Goal: Task Accomplishment & Management: Use online tool/utility

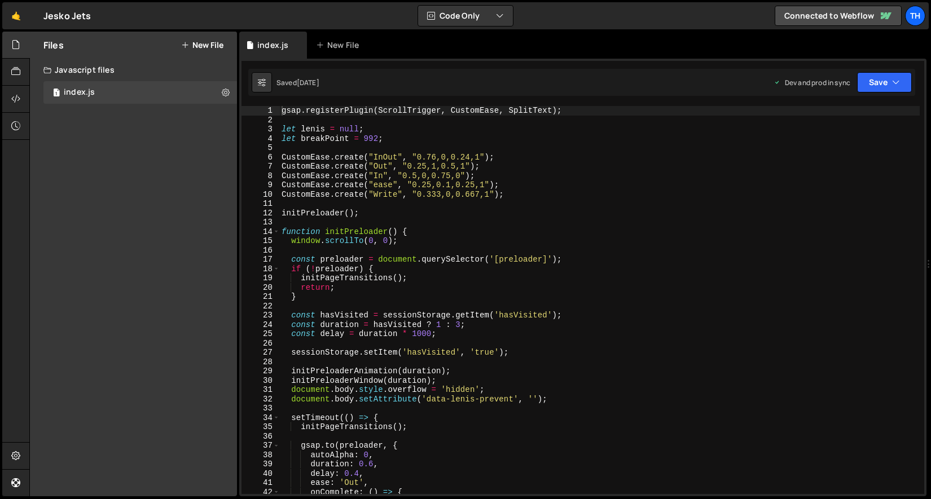
scroll to position [2373, 0]
click at [277, 228] on span at bounding box center [276, 232] width 6 height 10
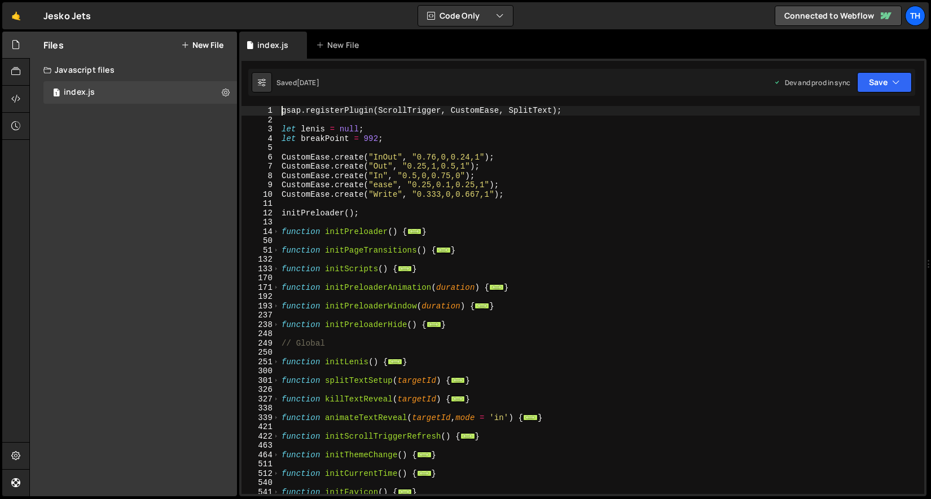
scroll to position [0, 0]
click at [281, 306] on div "gsap . registerPlugin ( ScrollTrigger , CustomEase , SplitText ) ; let lenis = …" at bounding box center [599, 309] width 640 height 407
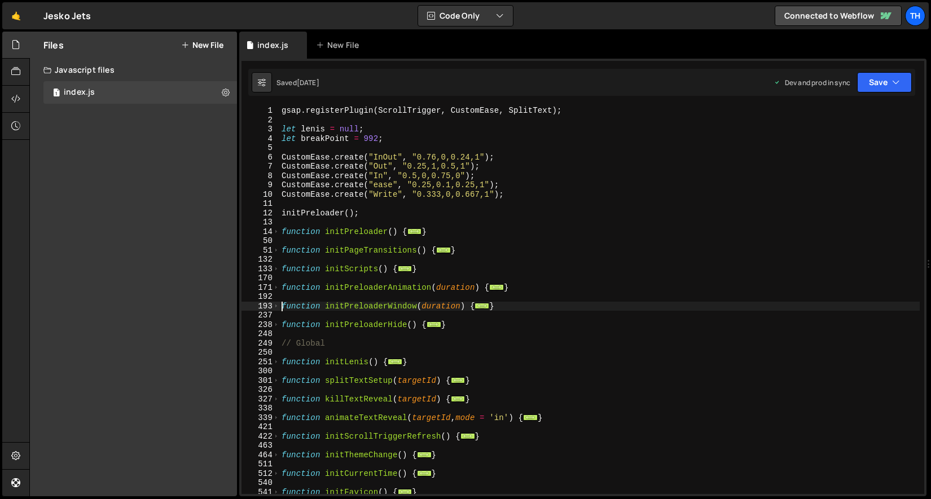
click at [272, 284] on div "171" at bounding box center [260, 288] width 38 height 10
type textarea "function initPreloaderAnimation(duration) { const targetId = "preloader";"
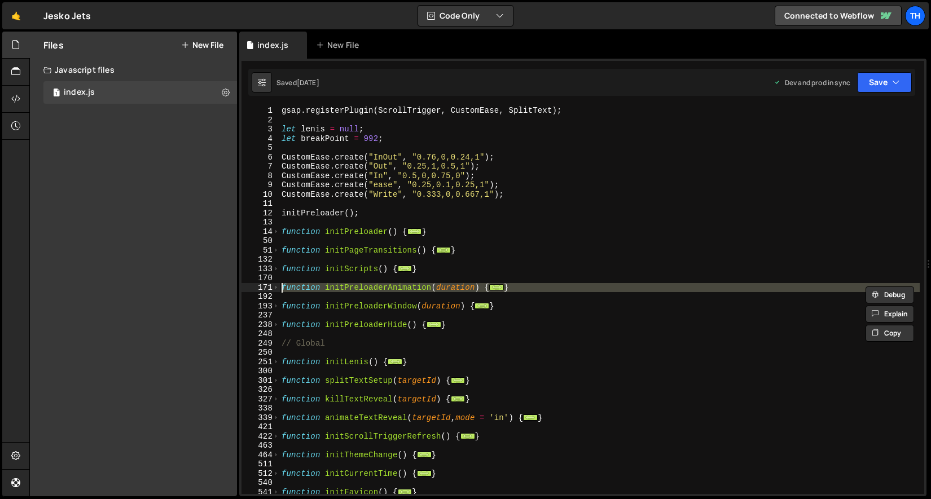
click at [291, 314] on div "gsap . registerPlugin ( ScrollTrigger , CustomEase , SplitText ) ; let lenis = …" at bounding box center [599, 309] width 640 height 407
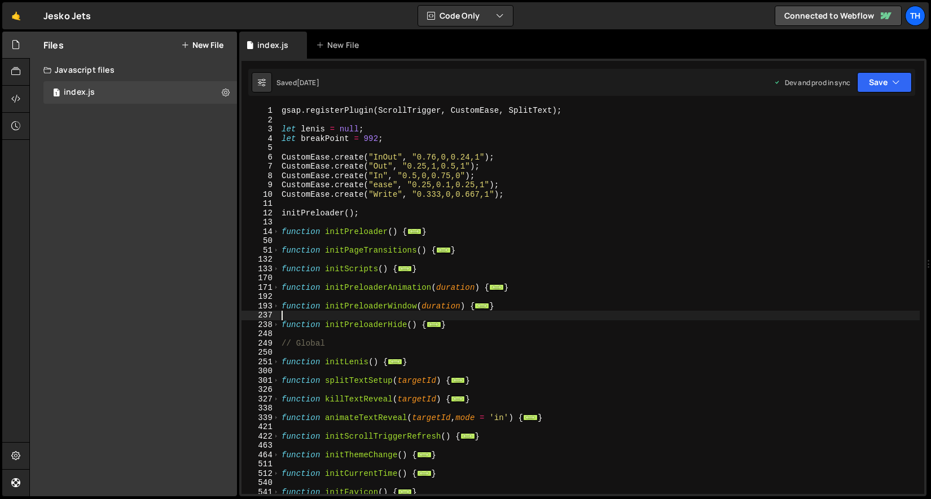
click at [283, 285] on div "gsap . registerPlugin ( ScrollTrigger , CustomEase , SplitText ) ; let lenis = …" at bounding box center [599, 309] width 640 height 407
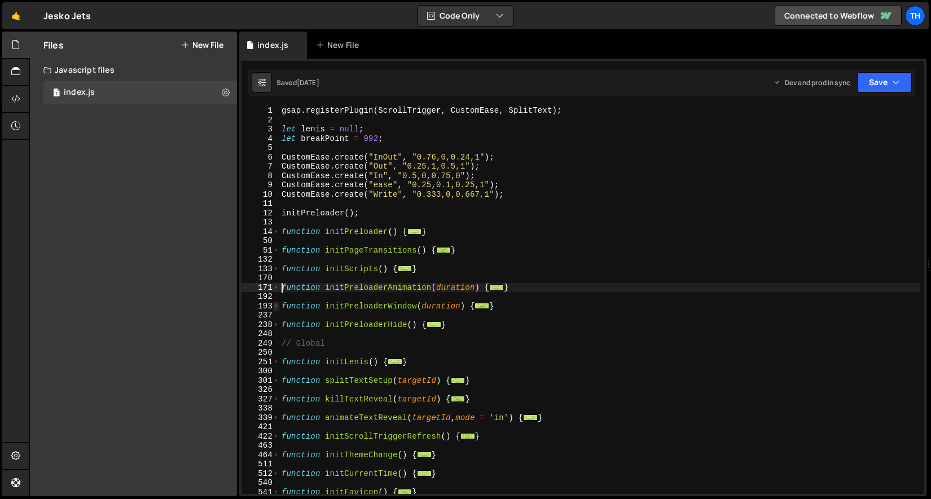
click at [274, 306] on span at bounding box center [276, 307] width 6 height 10
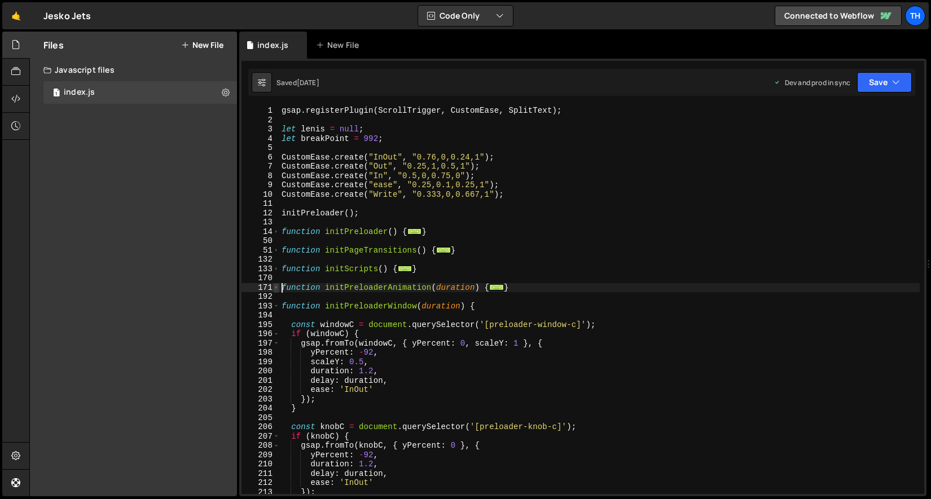
click at [277, 289] on span at bounding box center [276, 288] width 6 height 10
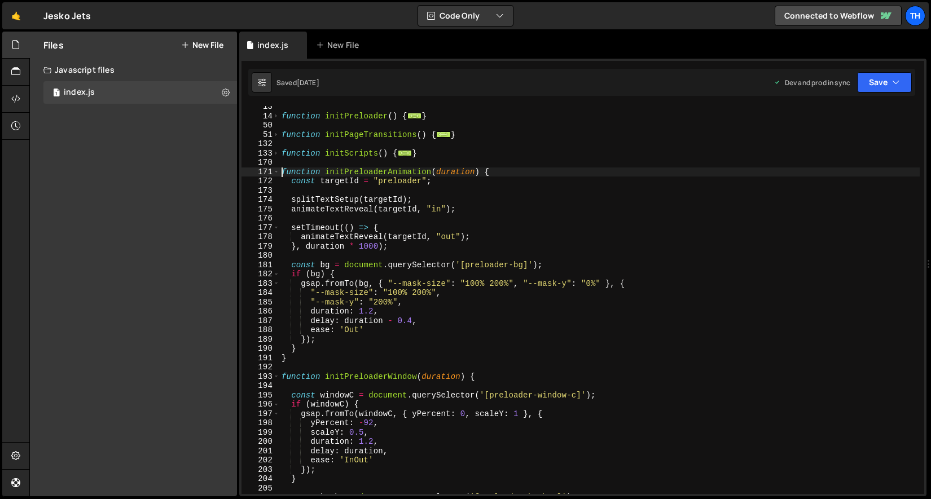
scroll to position [115, 0]
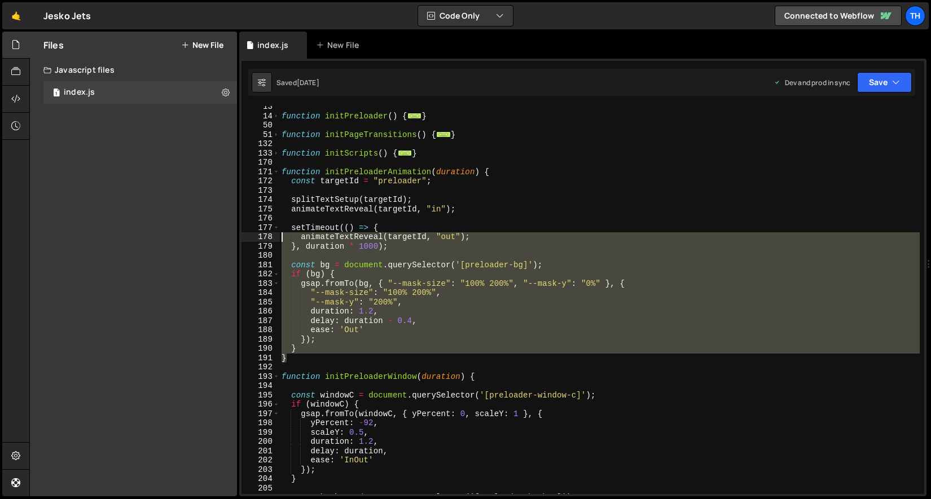
drag, startPoint x: 312, startPoint y: 356, endPoint x: 253, endPoint y: 239, distance: 130.7
click at [253, 239] on div "function initPreloaderAnimation(duration) { 13 14 50 51 132 133 170 171 172 173…" at bounding box center [582, 300] width 683 height 388
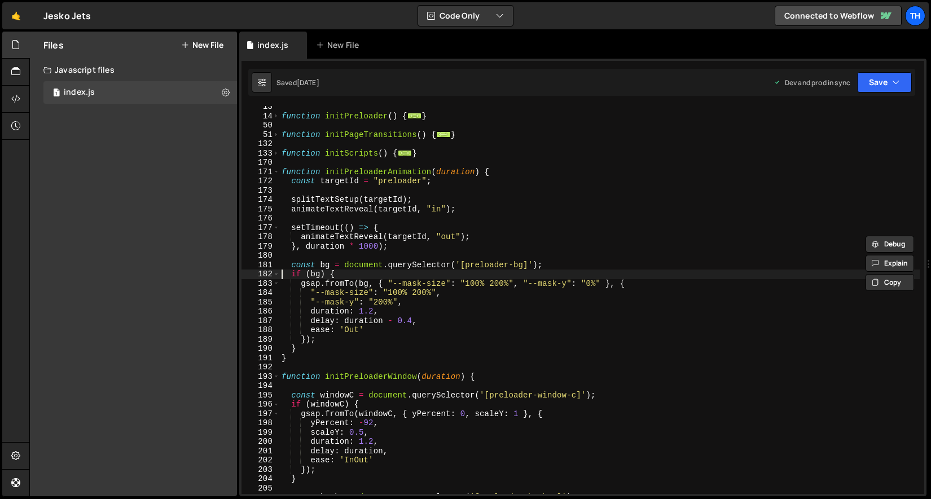
click at [309, 344] on div "function initPreloader ( ) { ... } function initPageTransitions ( ) { ... } fun…" at bounding box center [599, 305] width 640 height 407
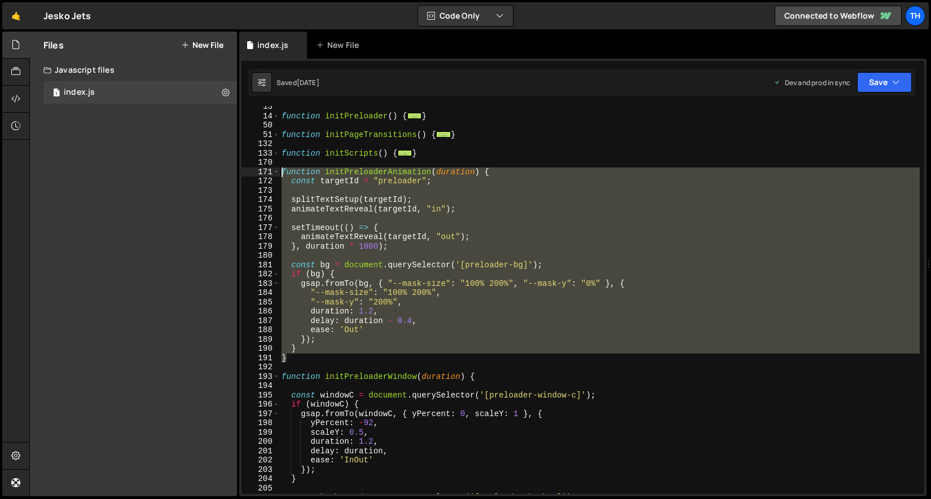
drag, startPoint x: 293, startPoint y: 357, endPoint x: 228, endPoint y: 174, distance: 194.3
click at [228, 174] on div "Files New File Javascript files 1 index.js 0 CSS files Copy share link Edit Fil…" at bounding box center [479, 264] width 901 height 465
click at [350, 234] on div "function initPreloader ( ) { ... } function initPageTransitions ( ) { ... } fun…" at bounding box center [599, 300] width 640 height 388
type textarea "animateTextReveal(targetId, "out");"
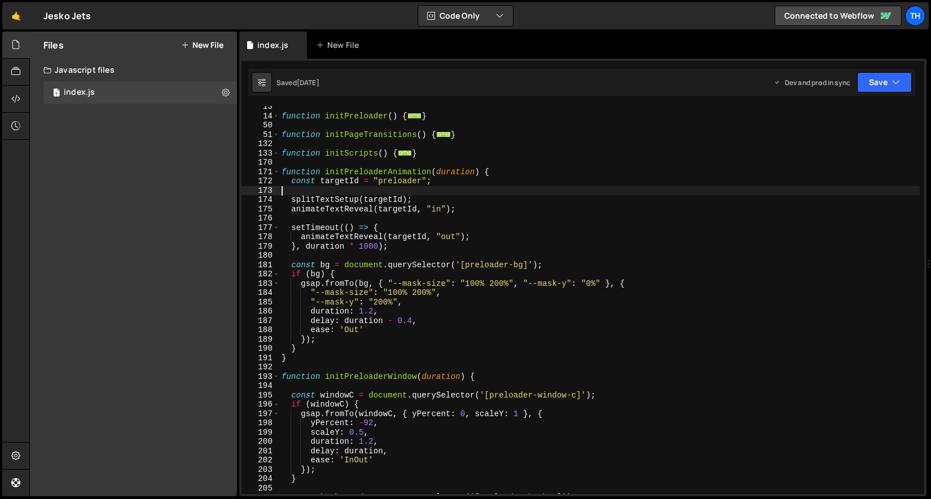
click at [445, 193] on div "function initPreloader ( ) { ... } function initPageTransitions ( ) { ... } fun…" at bounding box center [599, 305] width 640 height 407
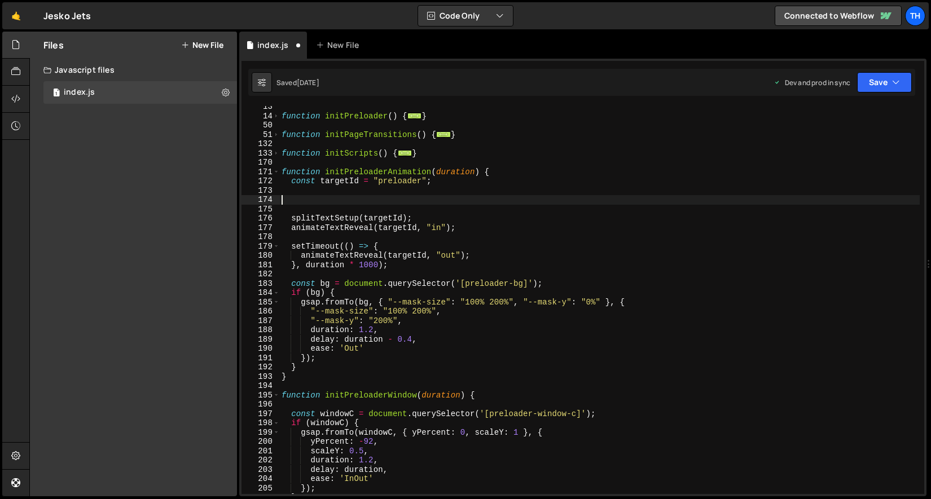
paste textarea "if (preloader) preloader.classList.remove('bg-grad');"
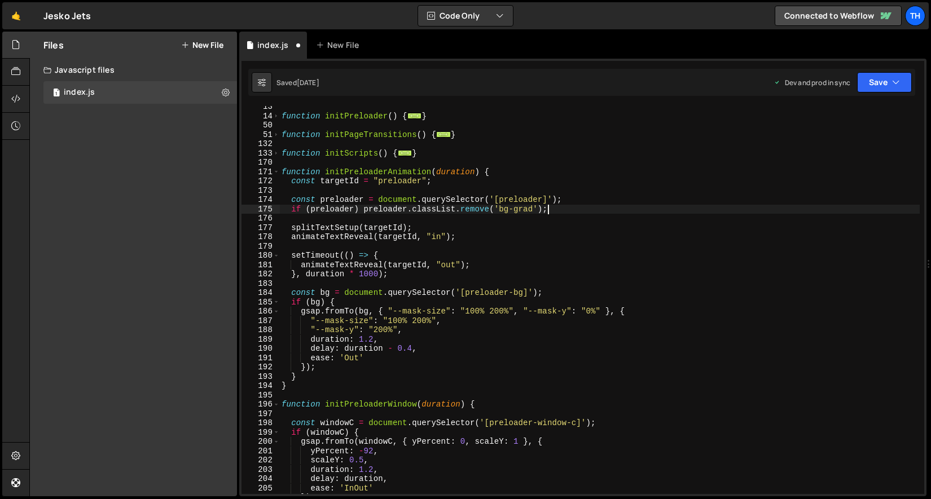
click at [287, 199] on div "function initPreloader ( ) { ... } function initPageTransitions ( ) { ... } fun…" at bounding box center [599, 305] width 640 height 407
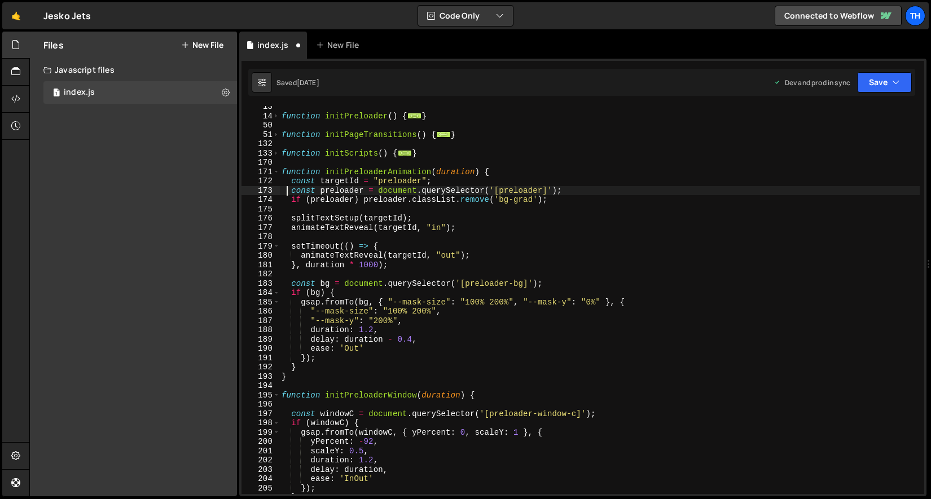
click at [426, 182] on div "function initPreloader ( ) { ... } function initPageTransitions ( ) { ... } fun…" at bounding box center [599, 305] width 640 height 407
click at [577, 187] on div "function initPreloader ( ) { ... } function initPageTransitions ( ) { ... } fun…" at bounding box center [599, 305] width 640 height 407
type textarea "const preloader = document.querySelector('[preloader]');"
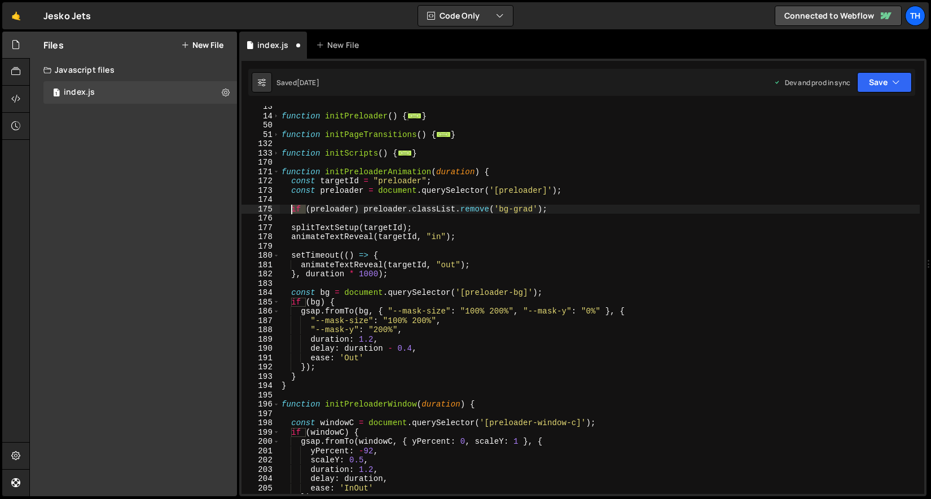
drag, startPoint x: 307, startPoint y: 210, endPoint x: 292, endPoint y: 209, distance: 15.3
click at [292, 209] on div "function initPreloader ( ) { ... } function initPageTransitions ( ) { ... } fun…" at bounding box center [599, 305] width 640 height 407
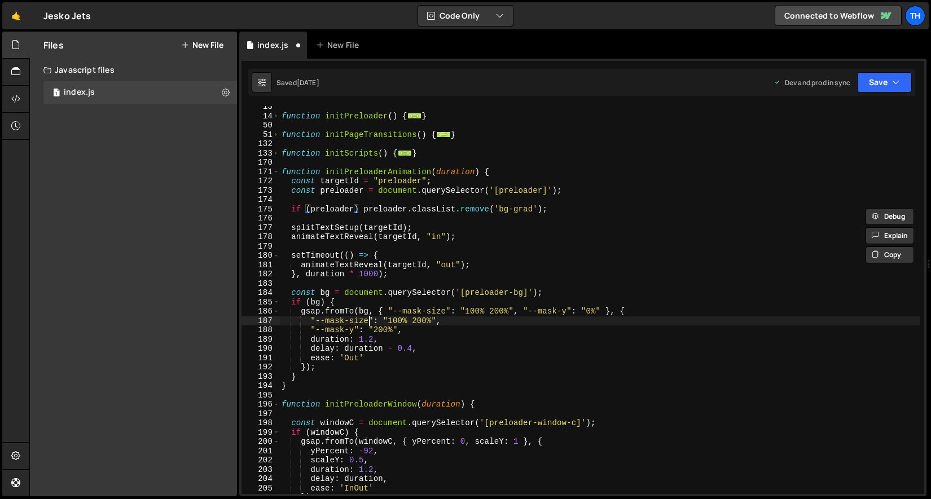
click at [368, 321] on div "function initPreloader ( ) { ... } function initPageTransitions ( ) { ... } fun…" at bounding box center [599, 305] width 640 height 407
type textarea ""--mask-size": "100% 200%","
drag, startPoint x: 874, startPoint y: 86, endPoint x: 870, endPoint y: 96, distance: 11.4
click at [874, 86] on button "Save" at bounding box center [884, 82] width 55 height 20
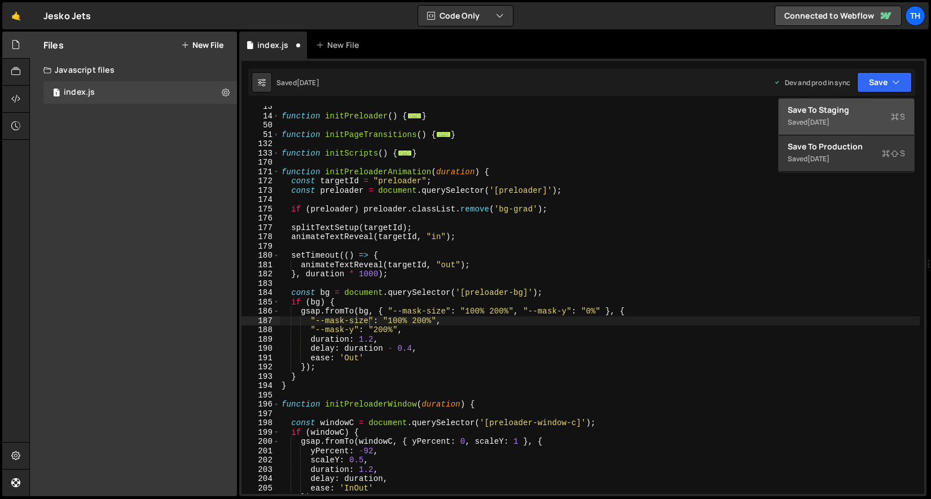
click at [854, 125] on div "Saved [DATE]" at bounding box center [846, 123] width 117 height 14
